Goal: Navigation & Orientation: Find specific page/section

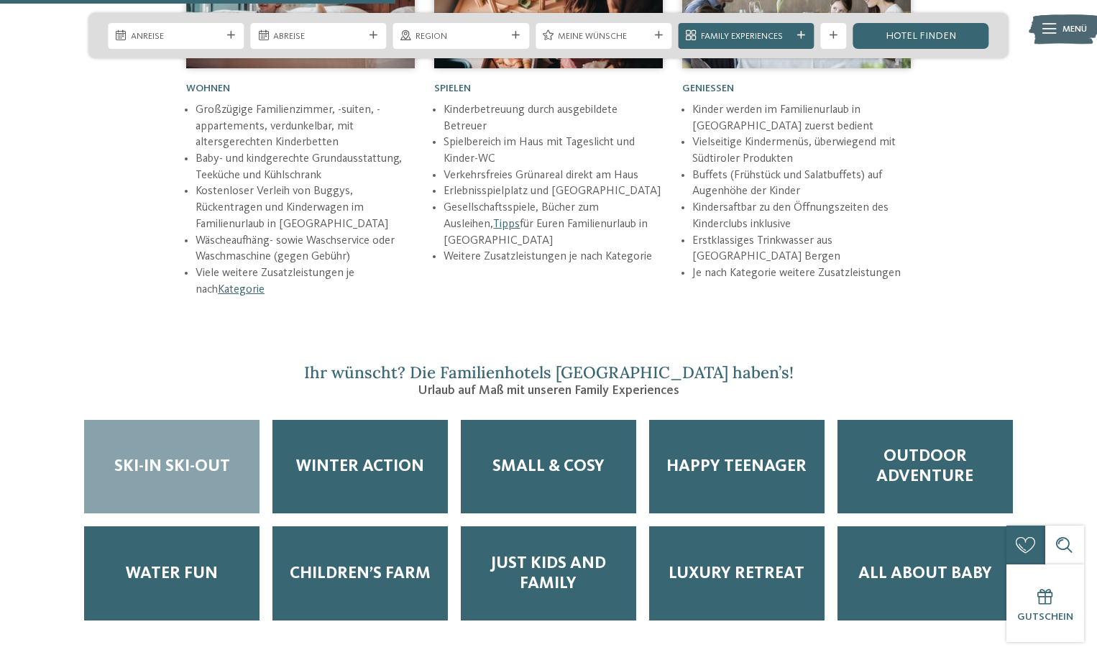
scroll to position [2157, 0]
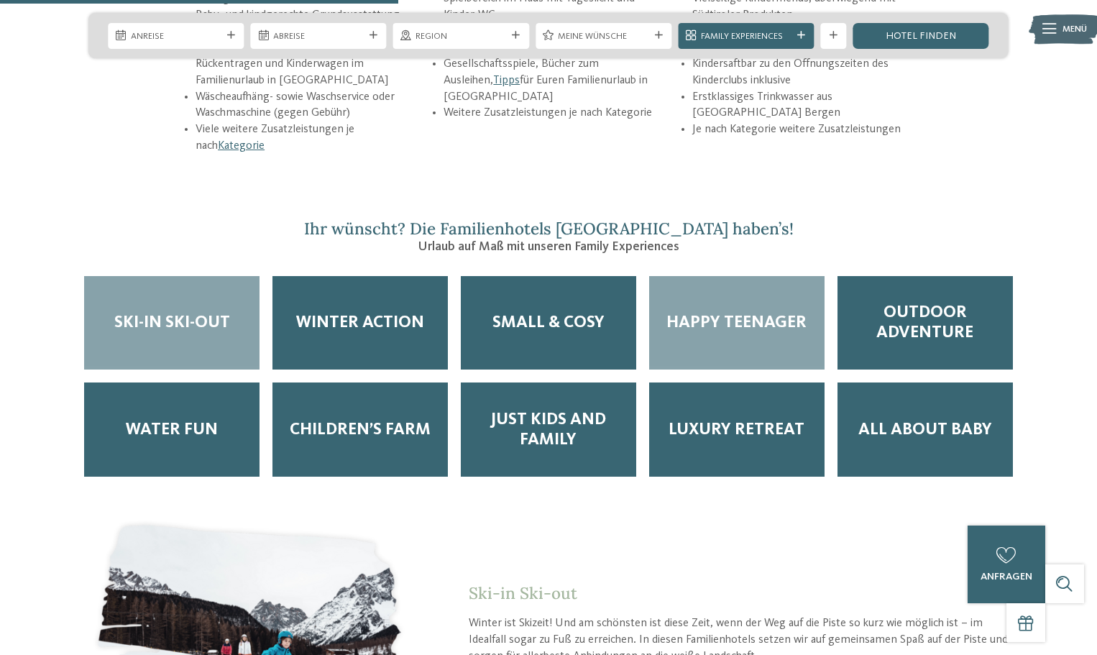
click at [762, 276] on div "Happy Teenager" at bounding box center [736, 323] width 175 height 94
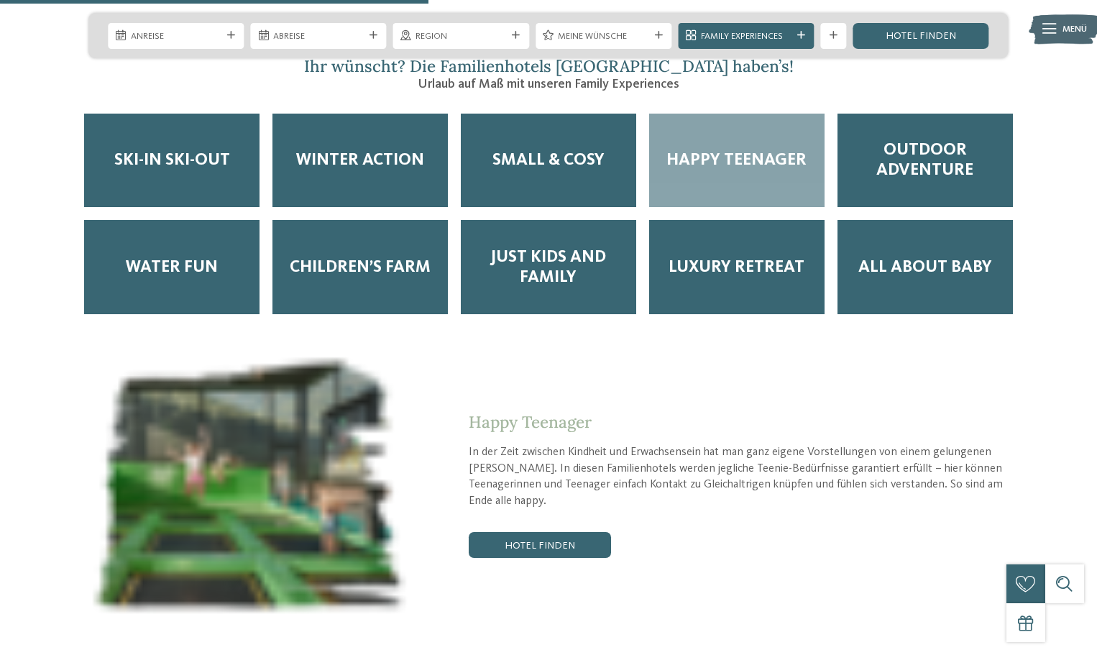
scroll to position [2373, 0]
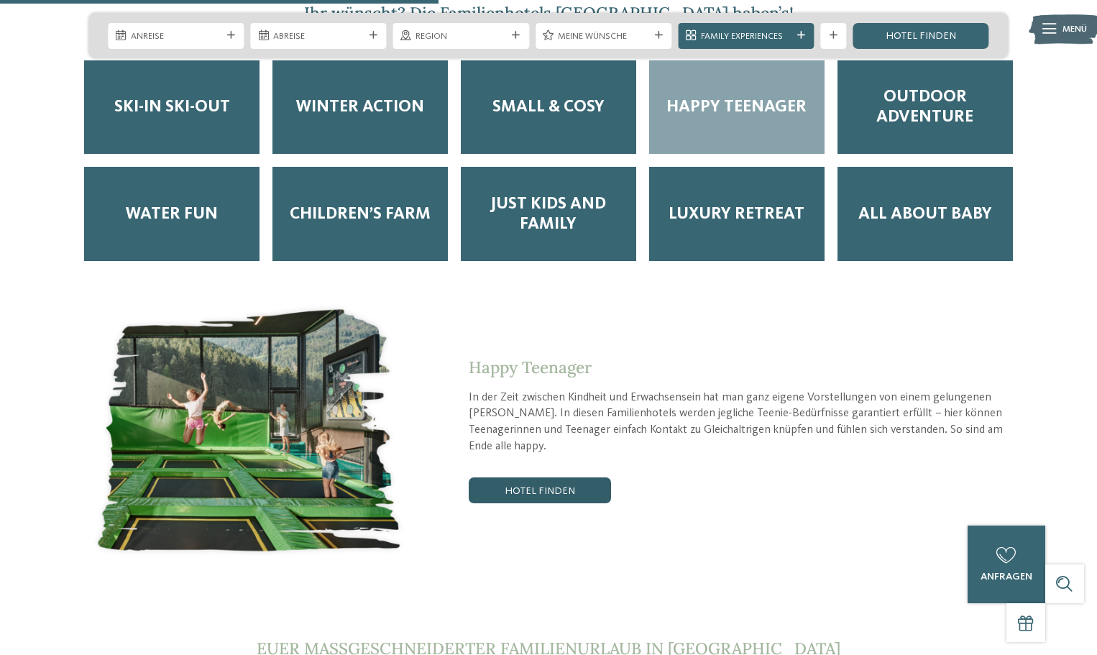
click at [557, 478] on link "Hotel finden" at bounding box center [540, 491] width 142 height 26
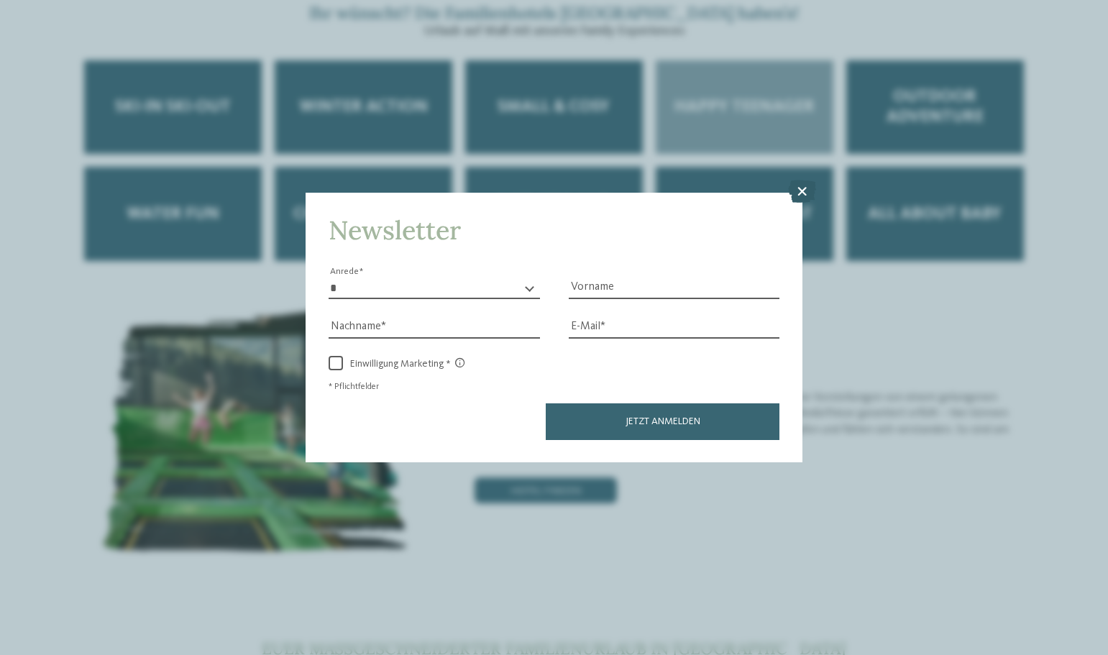
click at [802, 191] on icon at bounding box center [802, 191] width 28 height 23
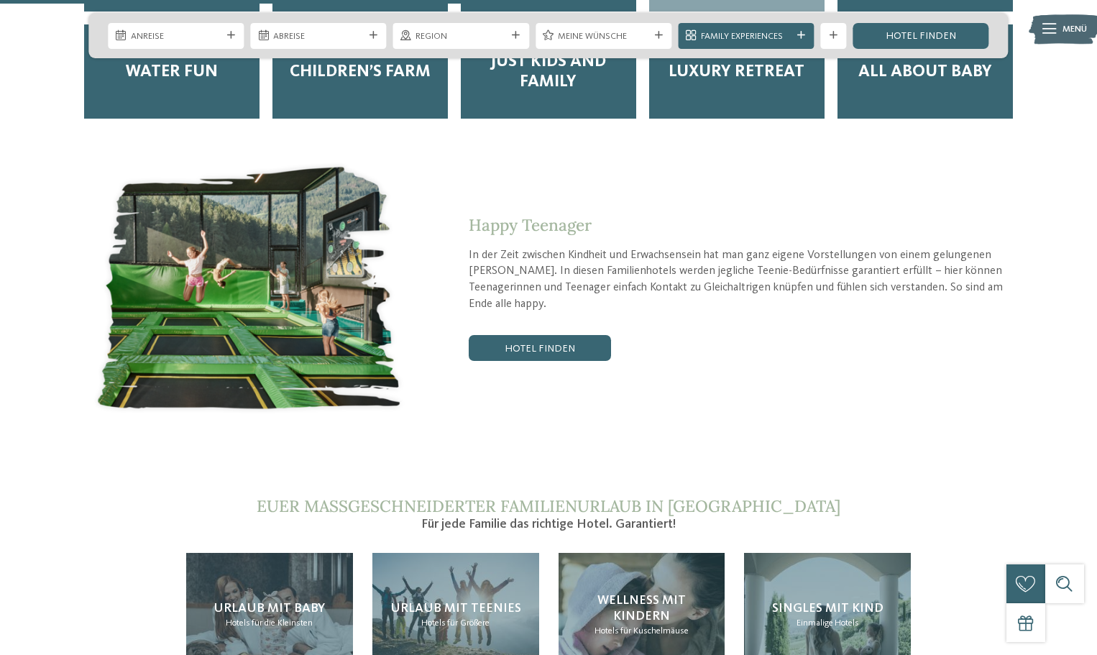
scroll to position [2517, 0]
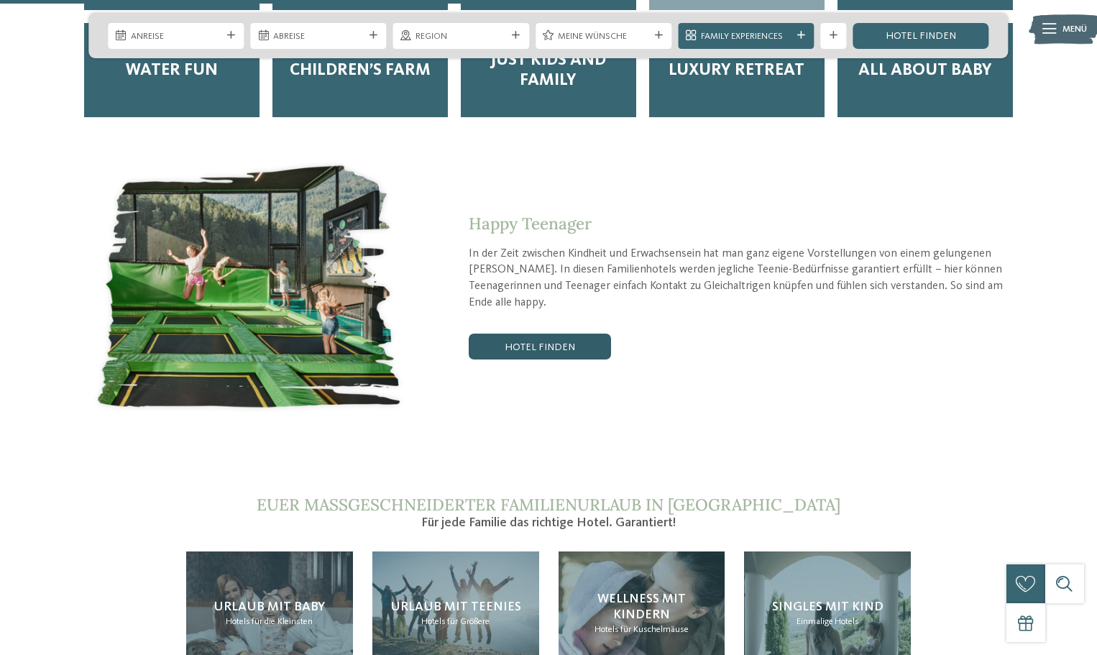
click at [544, 334] on link "Hotel finden" at bounding box center [540, 347] width 142 height 26
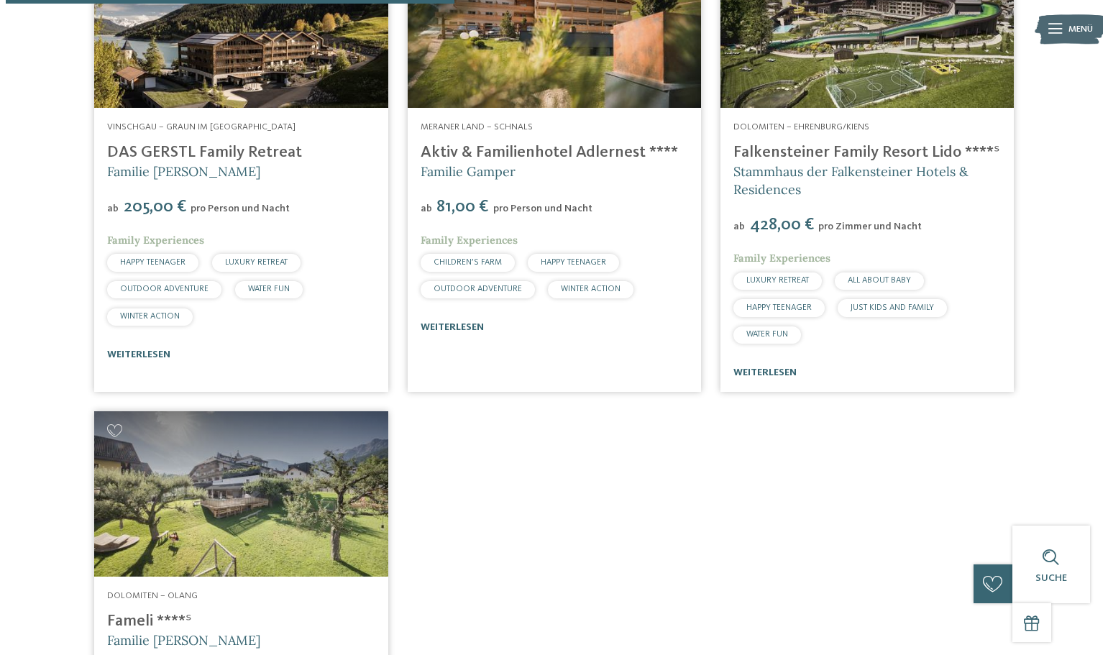
scroll to position [561, 0]
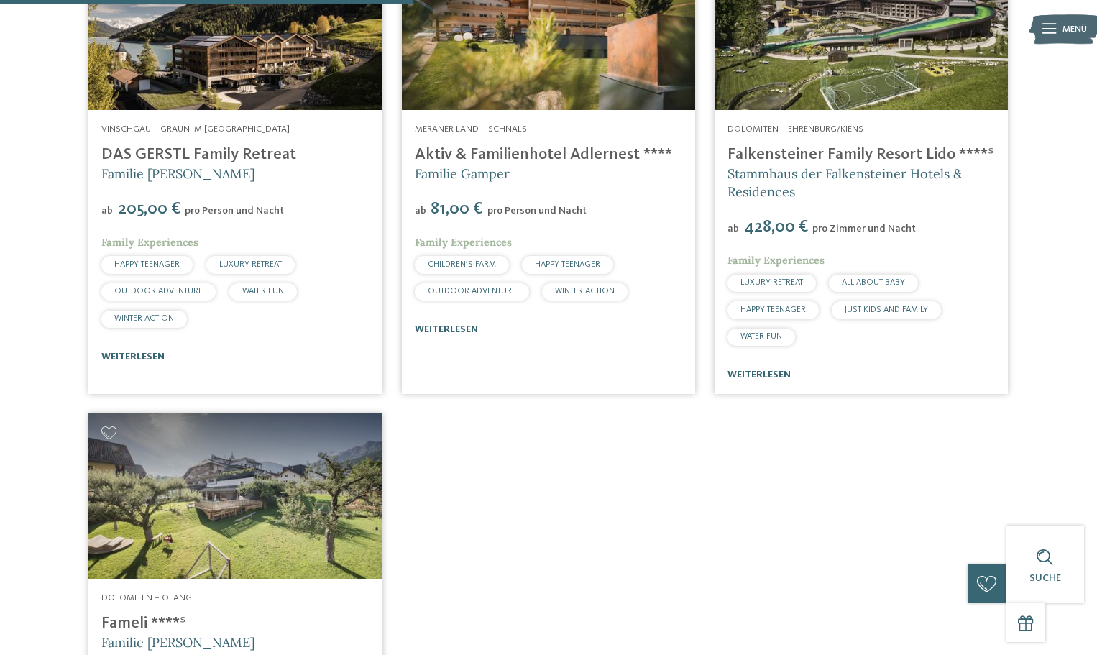
click at [534, 152] on link "Aktiv & Familienhotel Adlernest ****" at bounding box center [543, 155] width 257 height 16
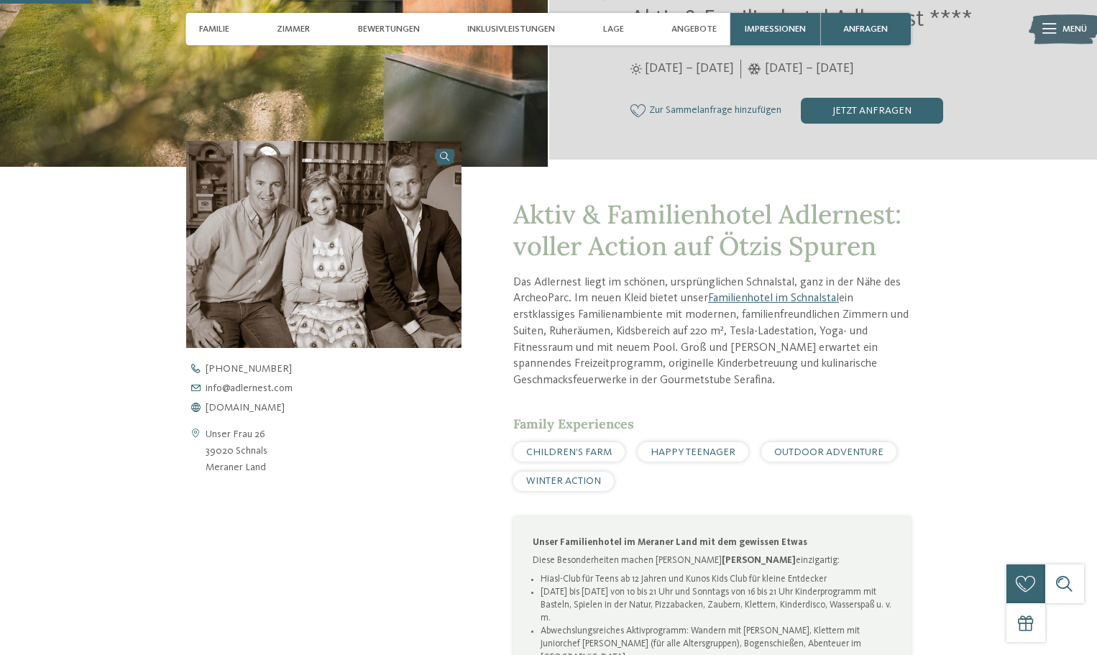
scroll to position [360, 0]
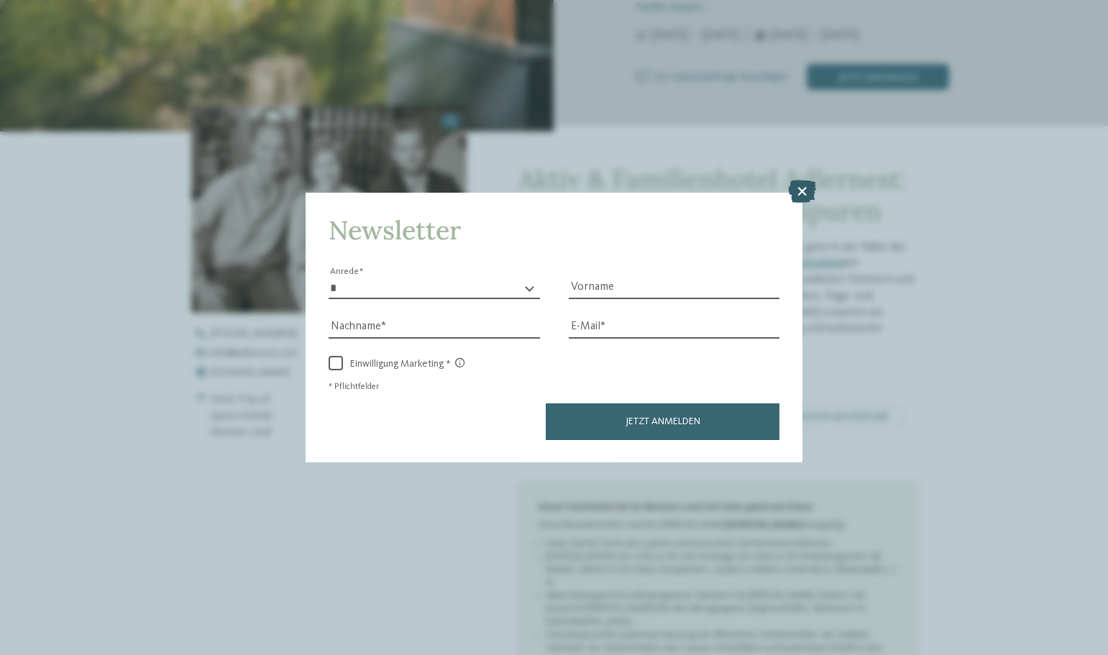
click at [800, 191] on icon at bounding box center [802, 191] width 28 height 23
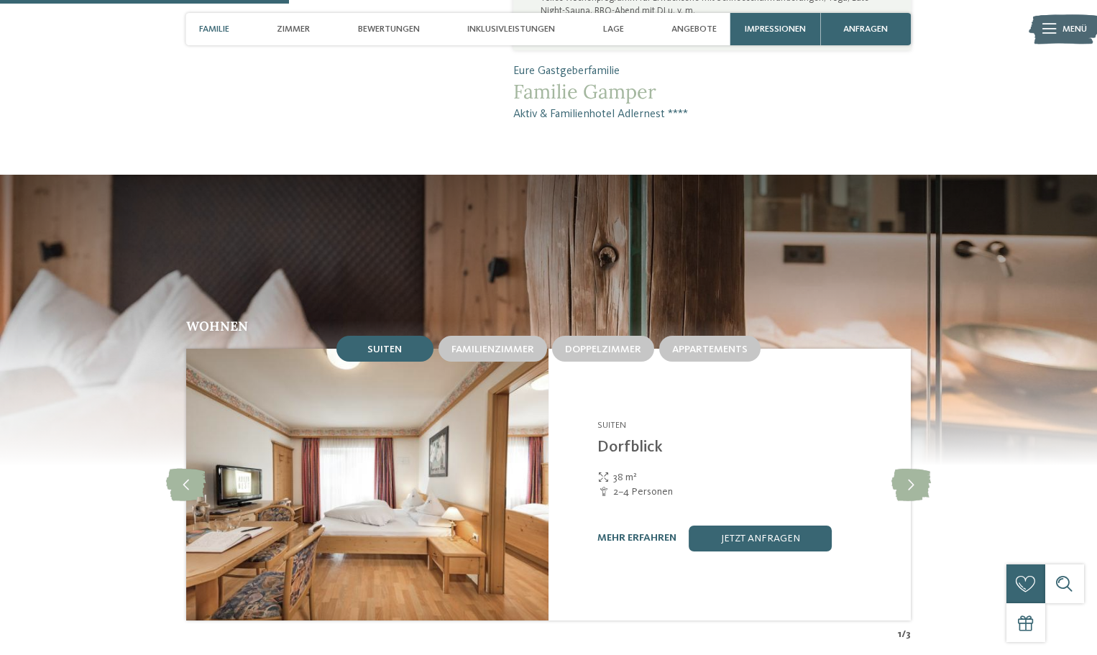
scroll to position [1079, 0]
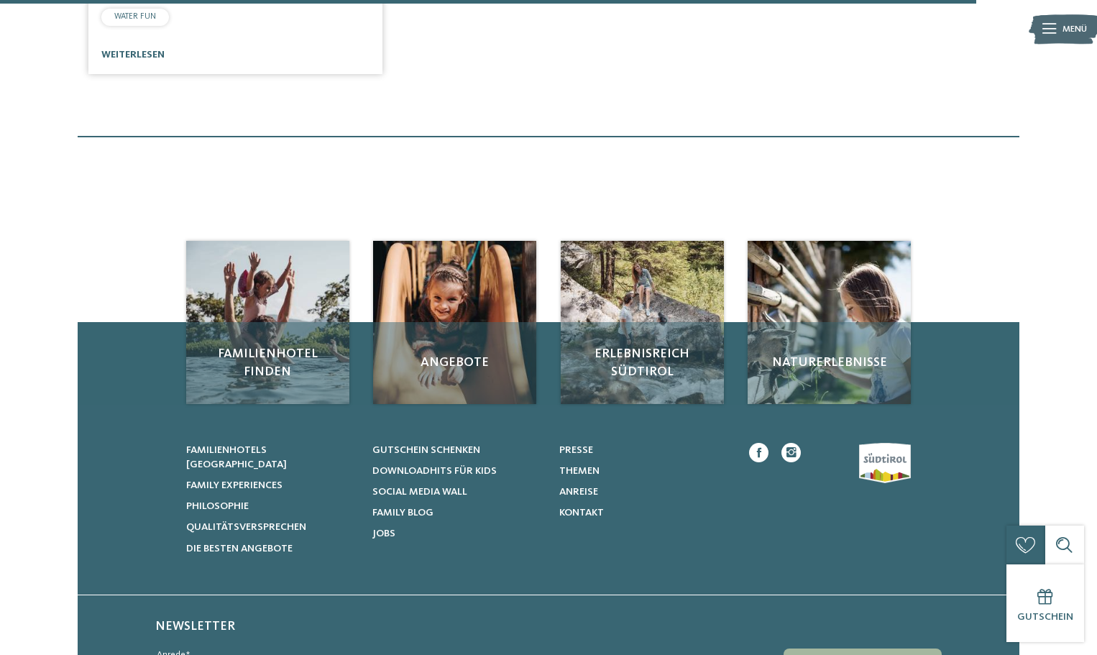
scroll to position [1352, 0]
